Goal: Transaction & Acquisition: Obtain resource

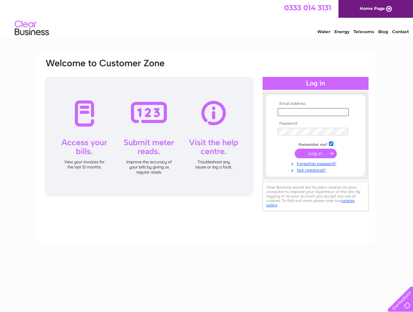
click at [298, 111] on input "text" at bounding box center [312, 112] width 71 height 8
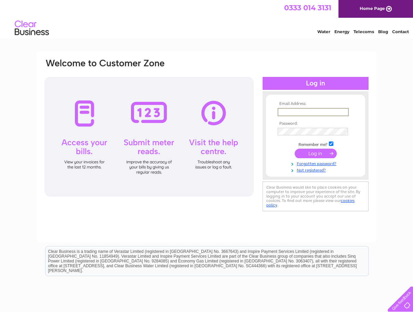
type input "[PERSON_NAME][EMAIL_ADDRESS][PERSON_NAME][DOMAIN_NAME]"
click at [307, 153] on input "submit" at bounding box center [316, 153] width 42 height 10
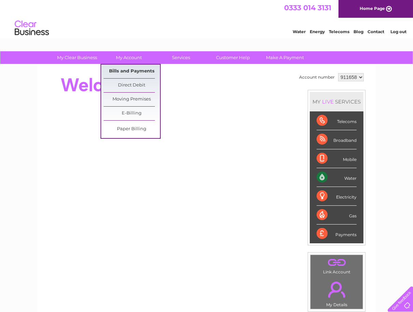
click at [126, 71] on link "Bills and Payments" at bounding box center [132, 72] width 56 height 14
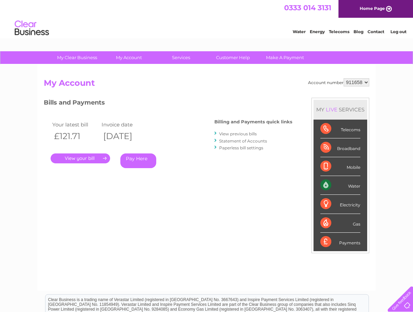
click at [80, 156] on link "." at bounding box center [80, 158] width 59 height 10
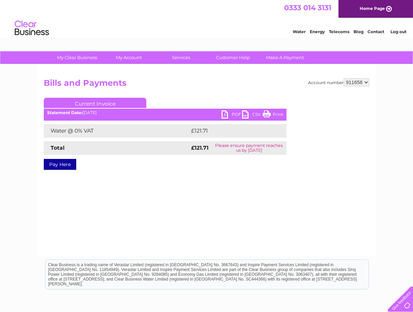
click at [223, 116] on link "PDF" at bounding box center [231, 115] width 21 height 10
click at [396, 29] on link "Log out" at bounding box center [398, 31] width 16 height 5
